Goal: Find specific page/section: Find specific page/section

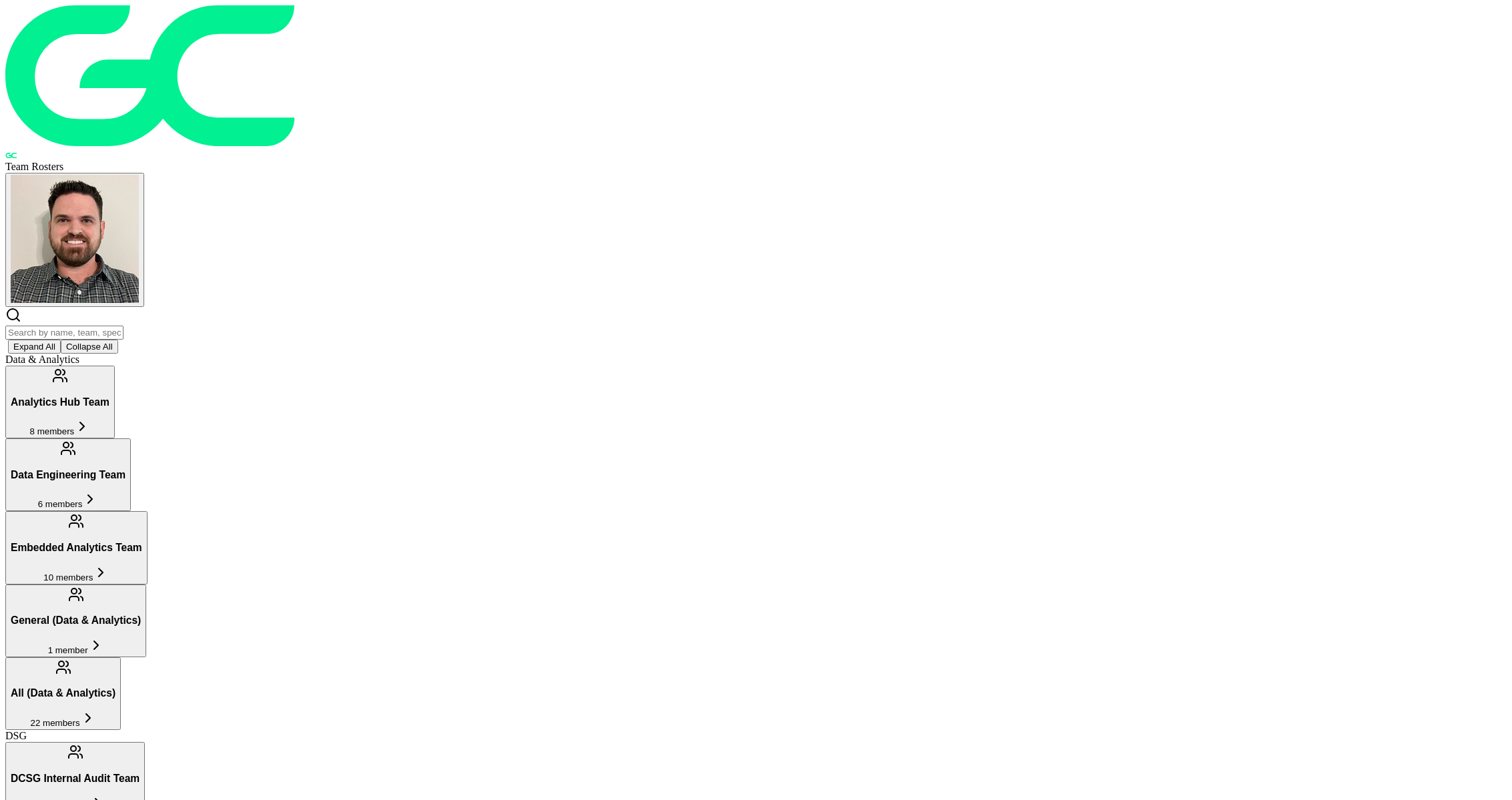
scroll to position [239, 0]
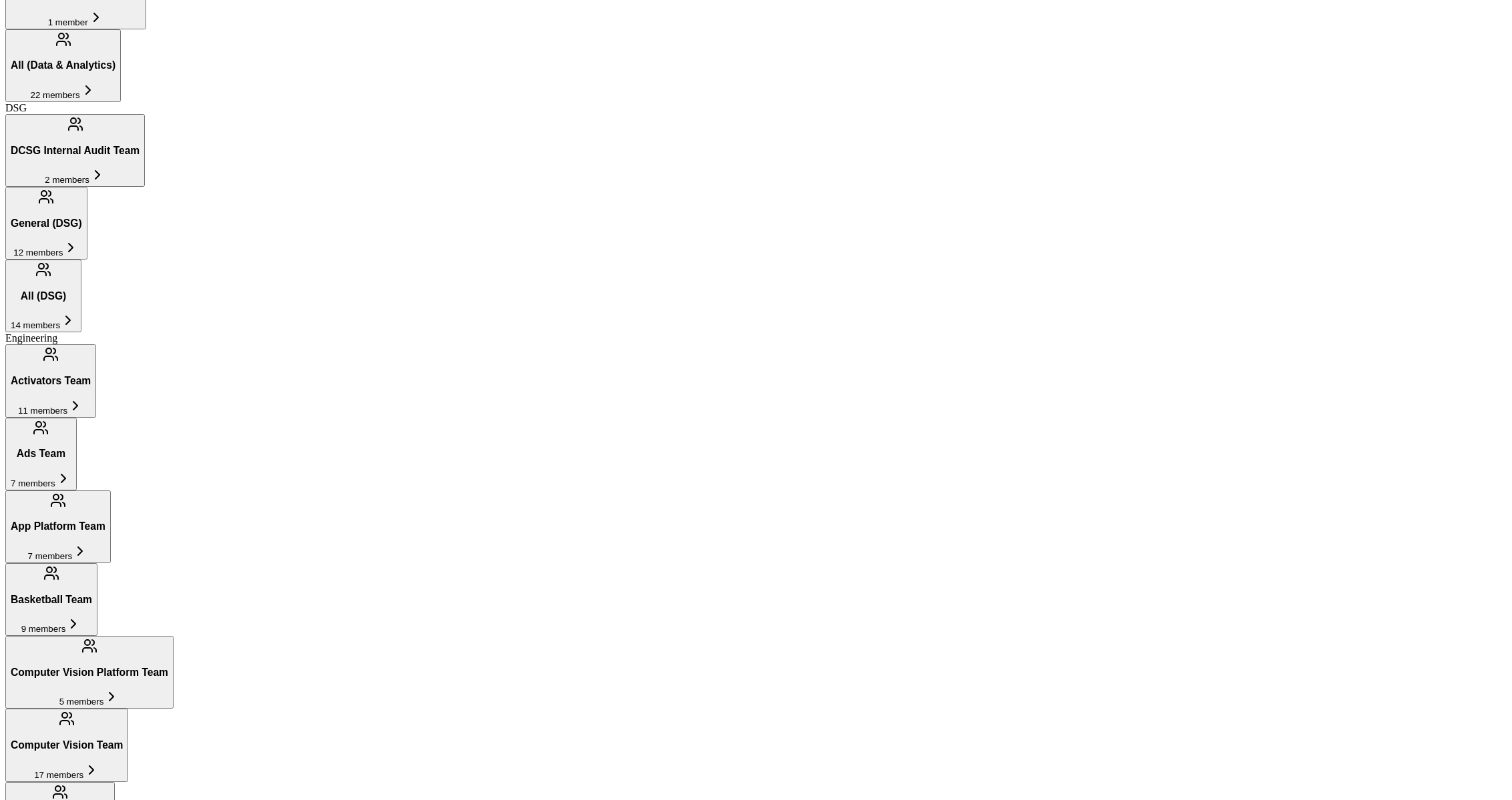
scroll to position [704, 0]
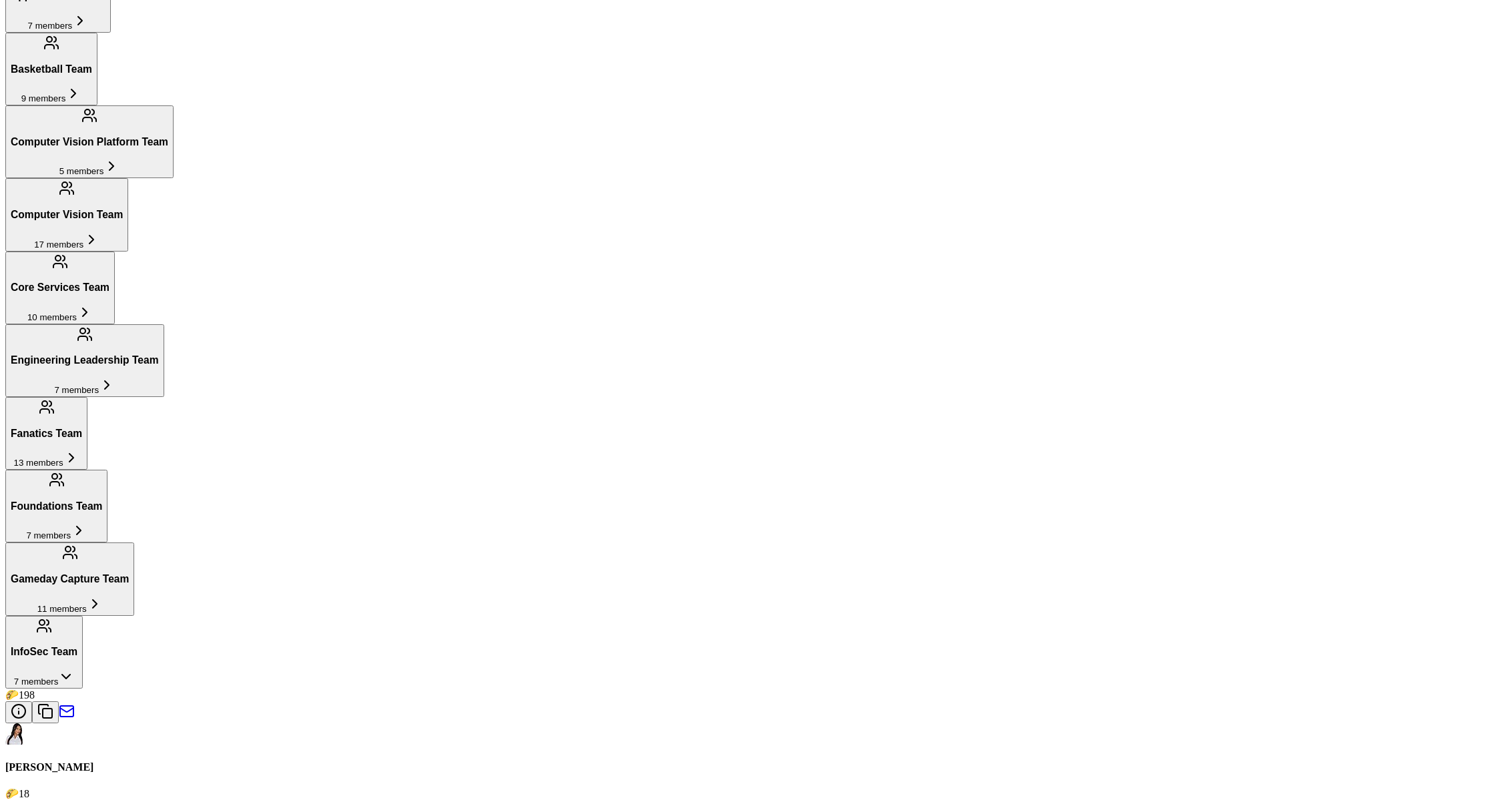
scroll to position [1167, 0]
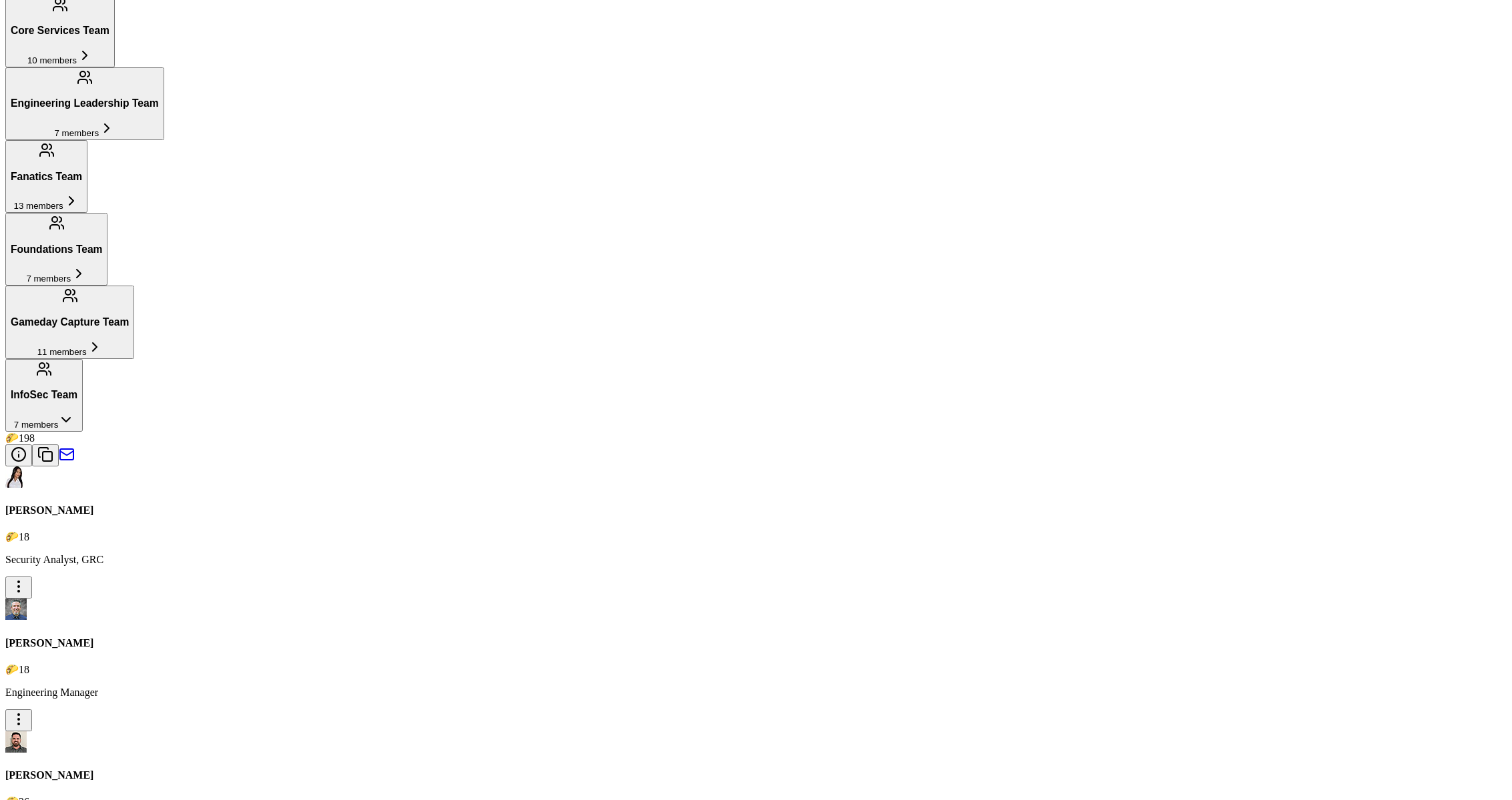
scroll to position [1433, 0]
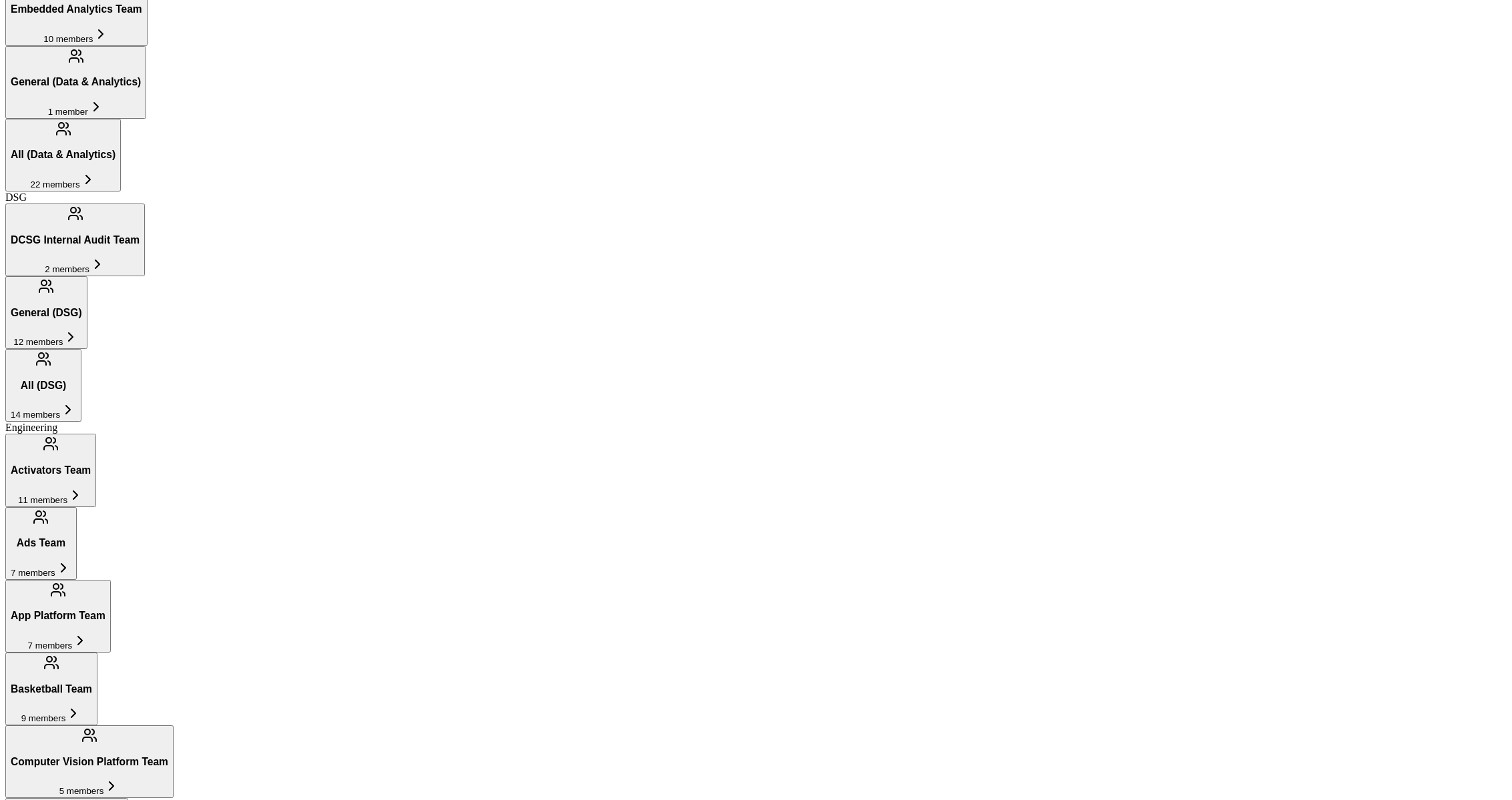
scroll to position [0, 0]
